Goal: Information Seeking & Learning: Learn about a topic

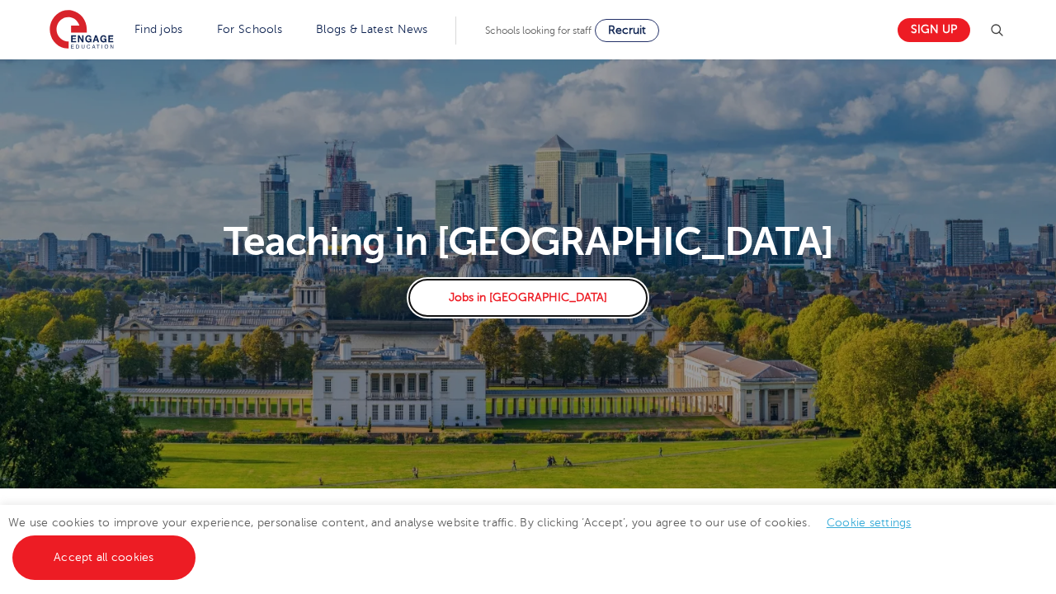
click at [531, 301] on link "Jobs in London" at bounding box center [528, 297] width 242 height 41
click at [158, 29] on link "Find jobs" at bounding box center [158, 29] width 49 height 12
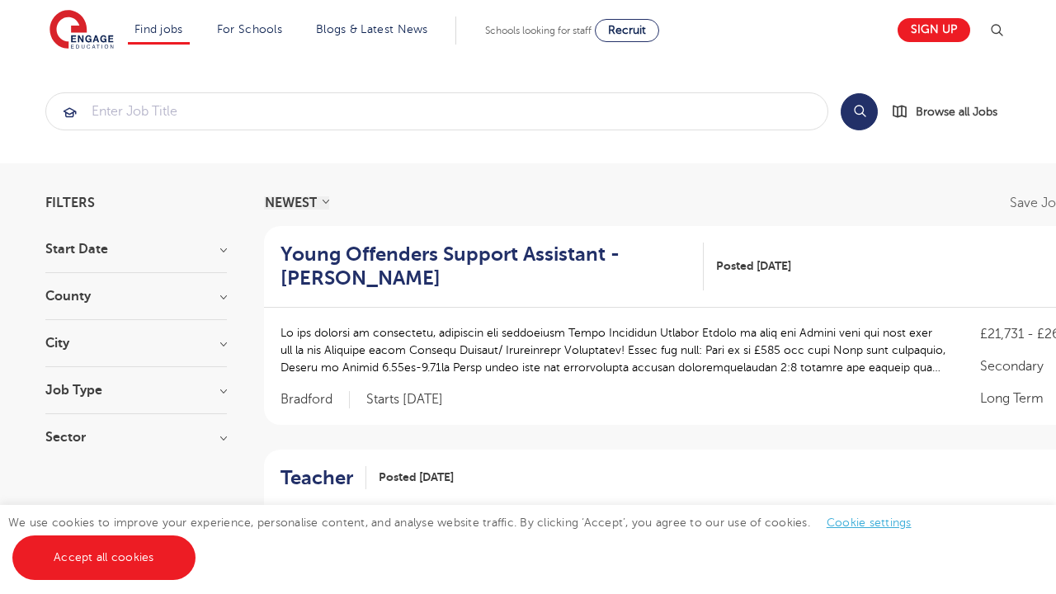
click at [0, 0] on link "Teaching jobs in [GEOGRAPHIC_DATA]" at bounding box center [0, 0] width 0 height 0
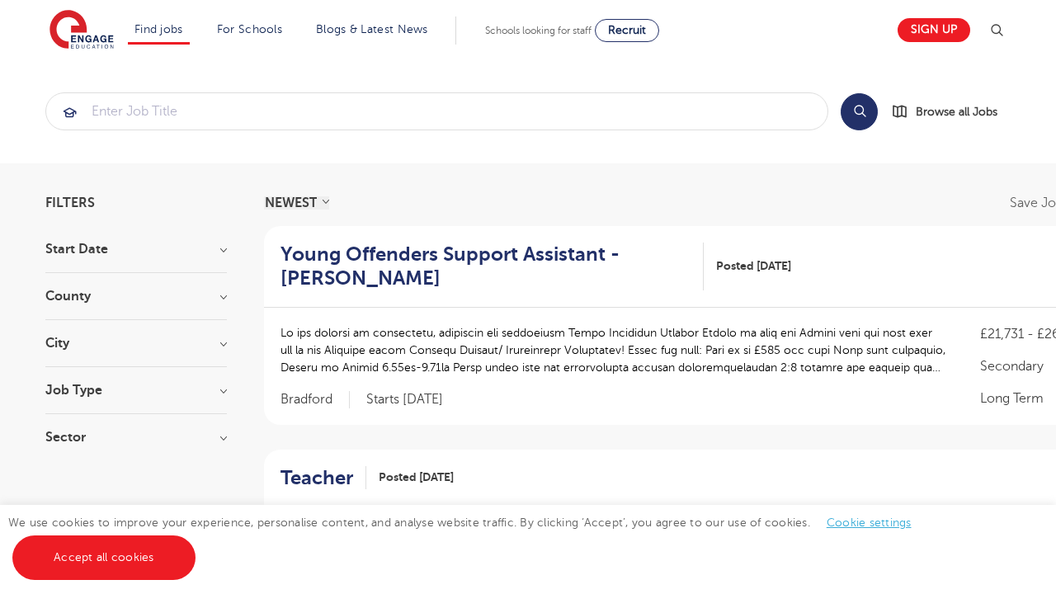
click at [0, 0] on link "Teaching jobs in [GEOGRAPHIC_DATA]" at bounding box center [0, 0] width 0 height 0
